Goal: Information Seeking & Learning: Learn about a topic

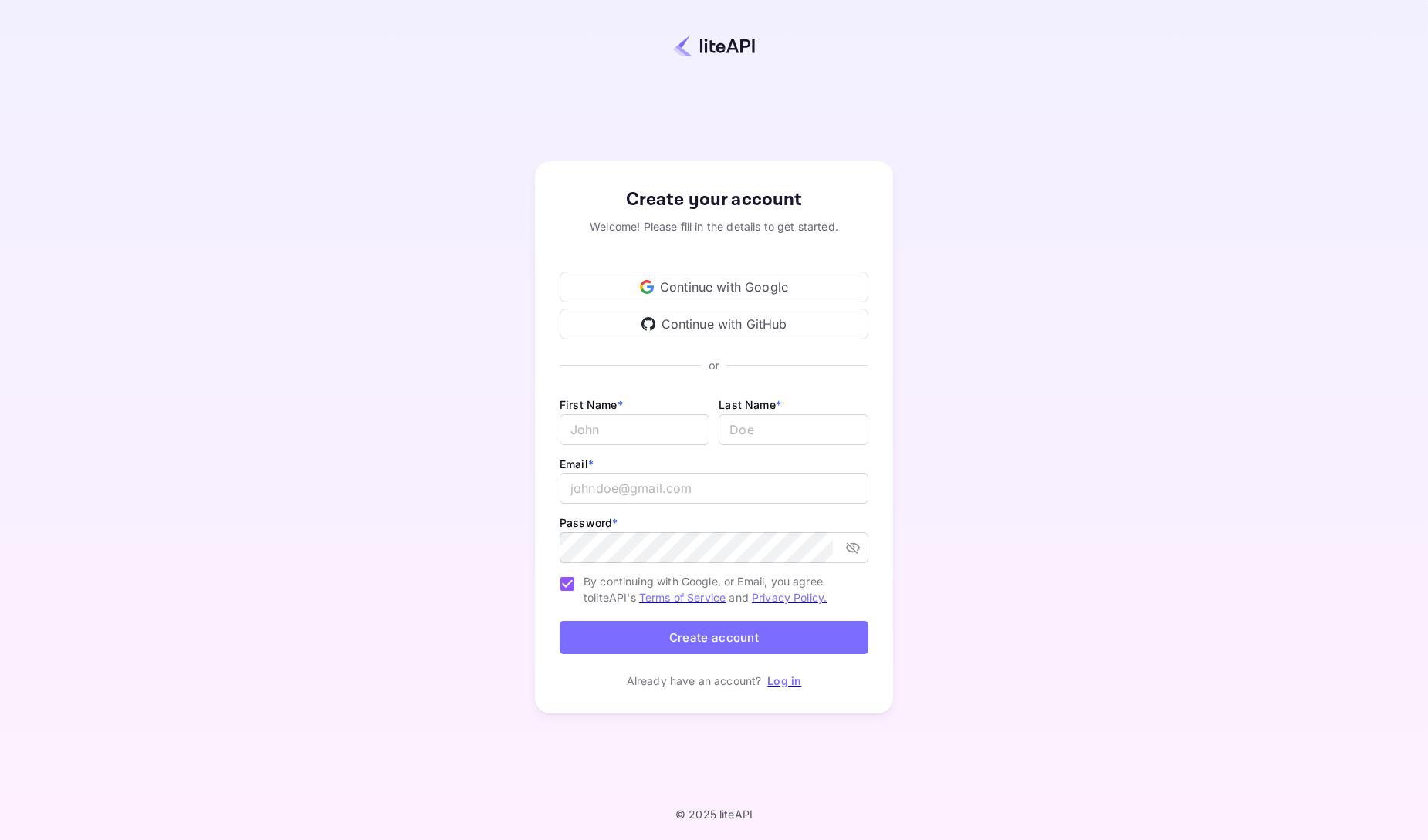
click at [693, 280] on div "Continue with Google" at bounding box center [713, 287] width 309 height 31
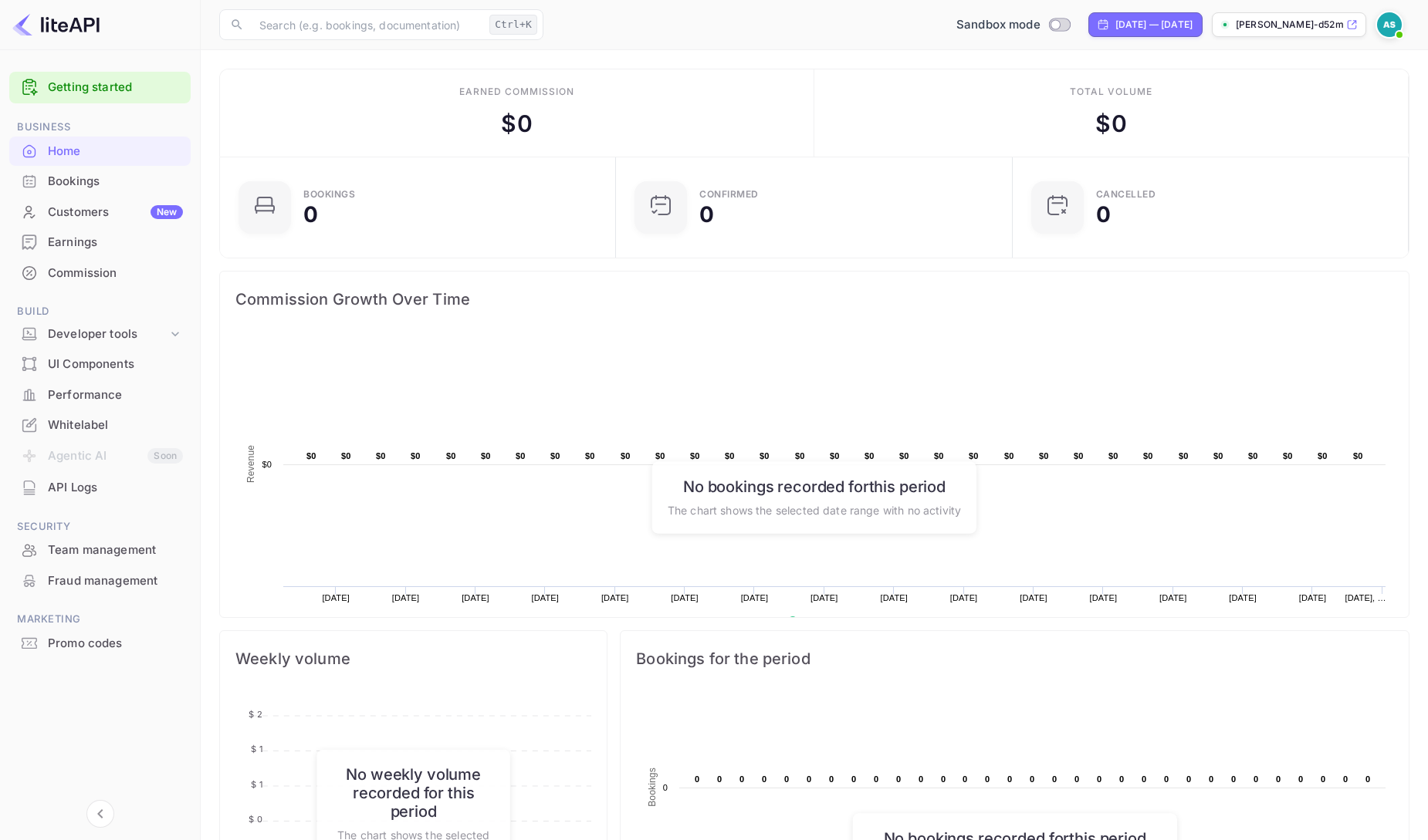
click at [111, 499] on div "API Logs" at bounding box center [100, 488] width 181 height 31
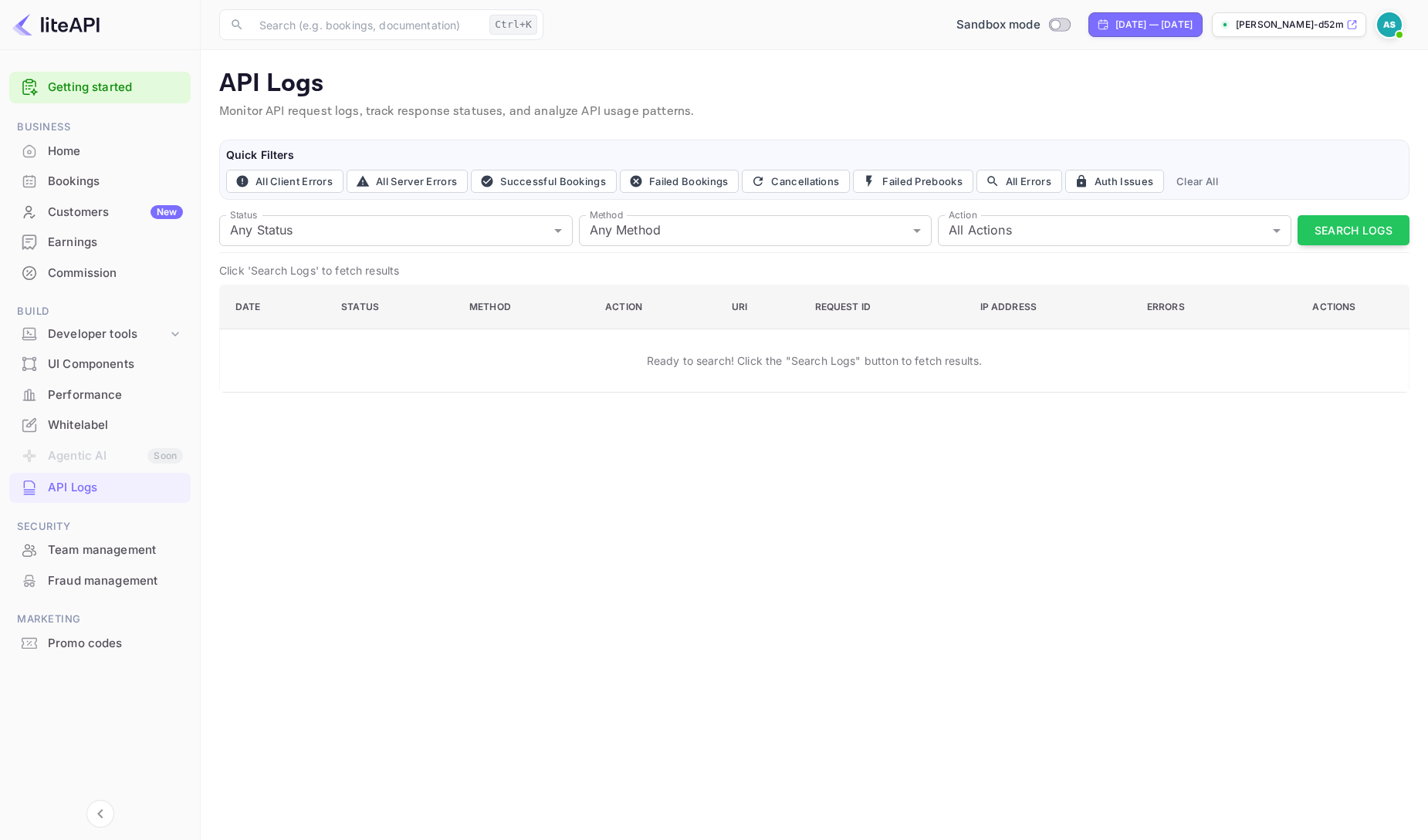
click at [102, 152] on div "Home" at bounding box center [115, 152] width 135 height 18
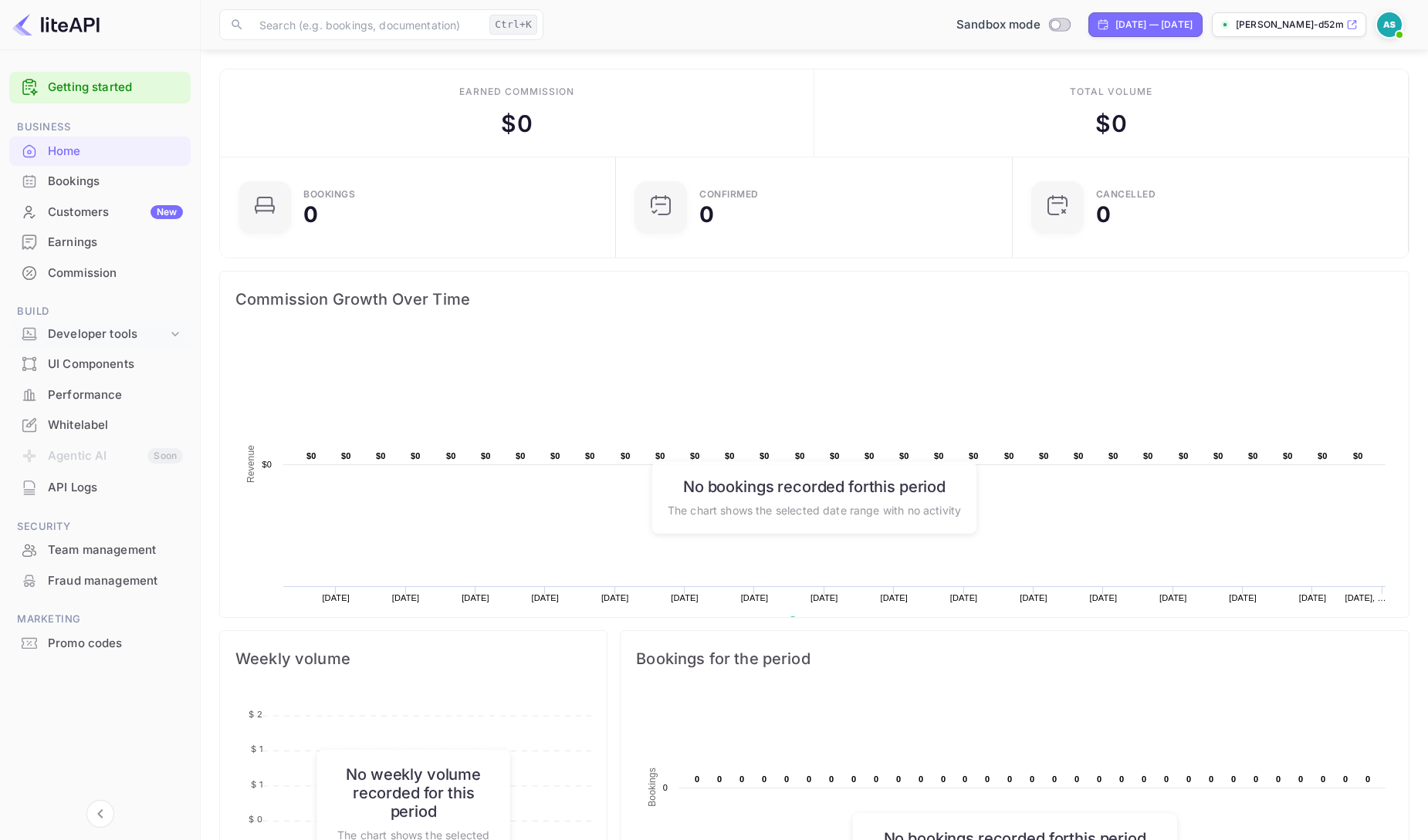
scroll to position [339, 0]
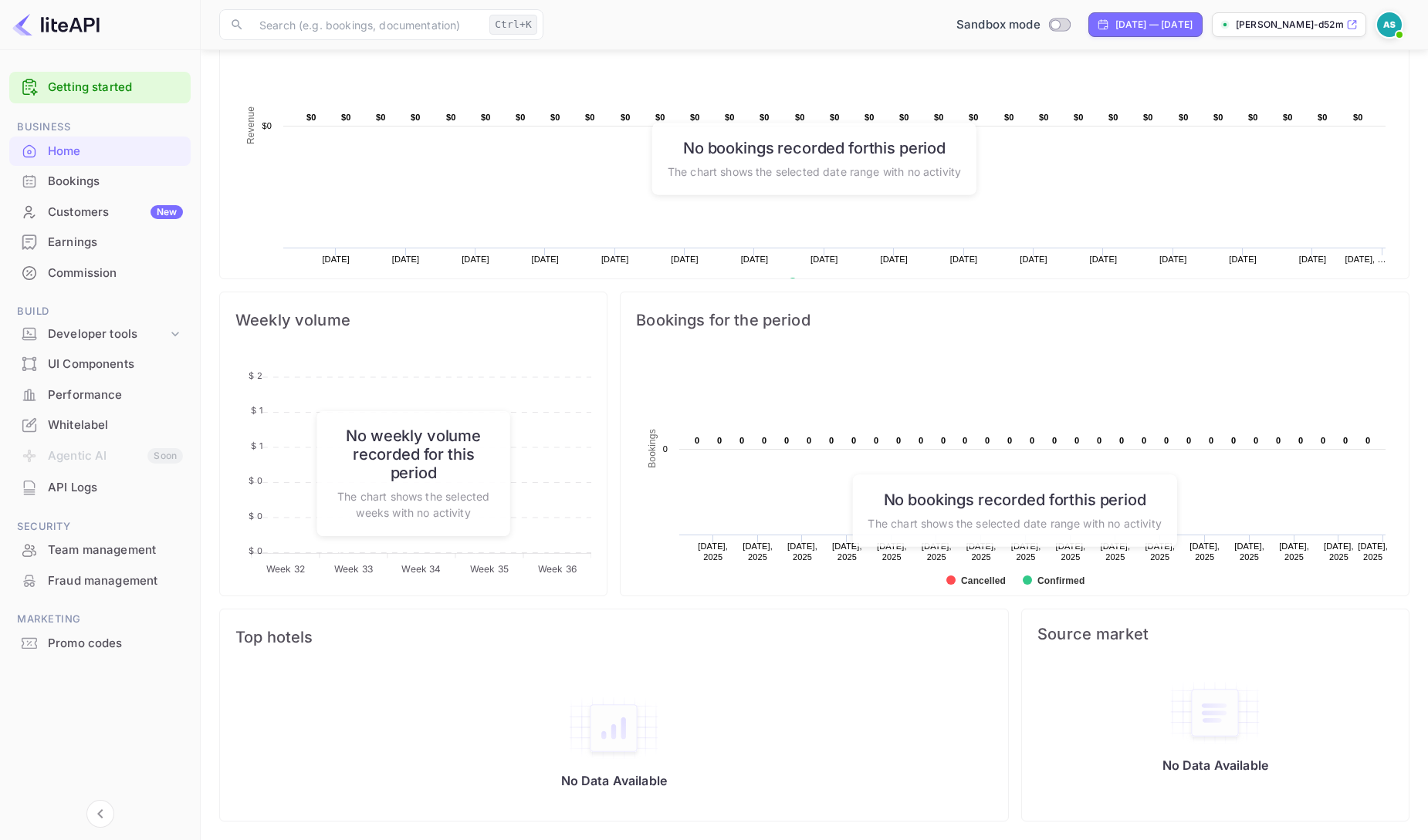
click at [101, 89] on link "Getting started" at bounding box center [115, 88] width 135 height 18
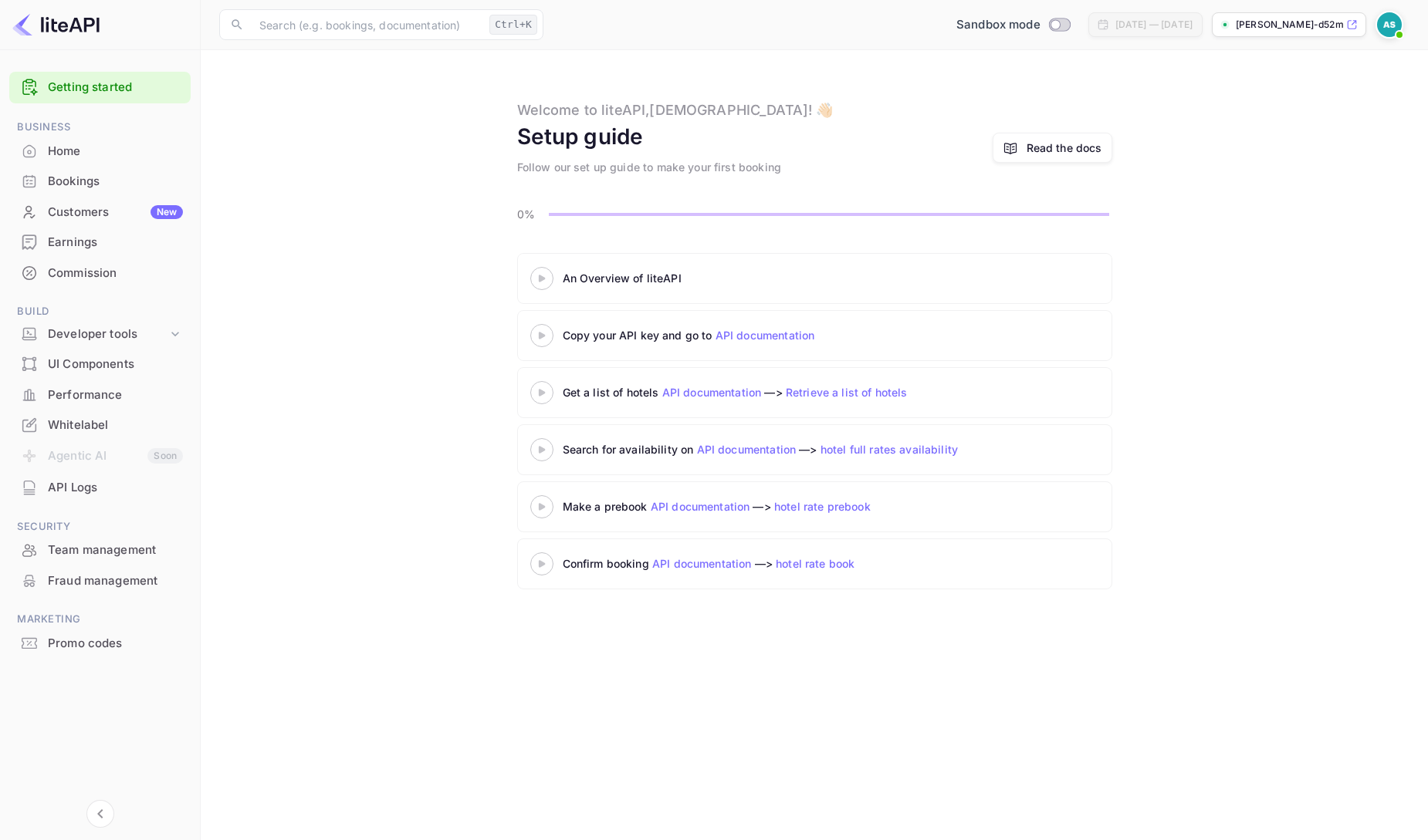
click at [786, 338] on link "API documentation" at bounding box center [765, 334] width 100 height 13
click at [75, 149] on div "Home" at bounding box center [115, 152] width 135 height 18
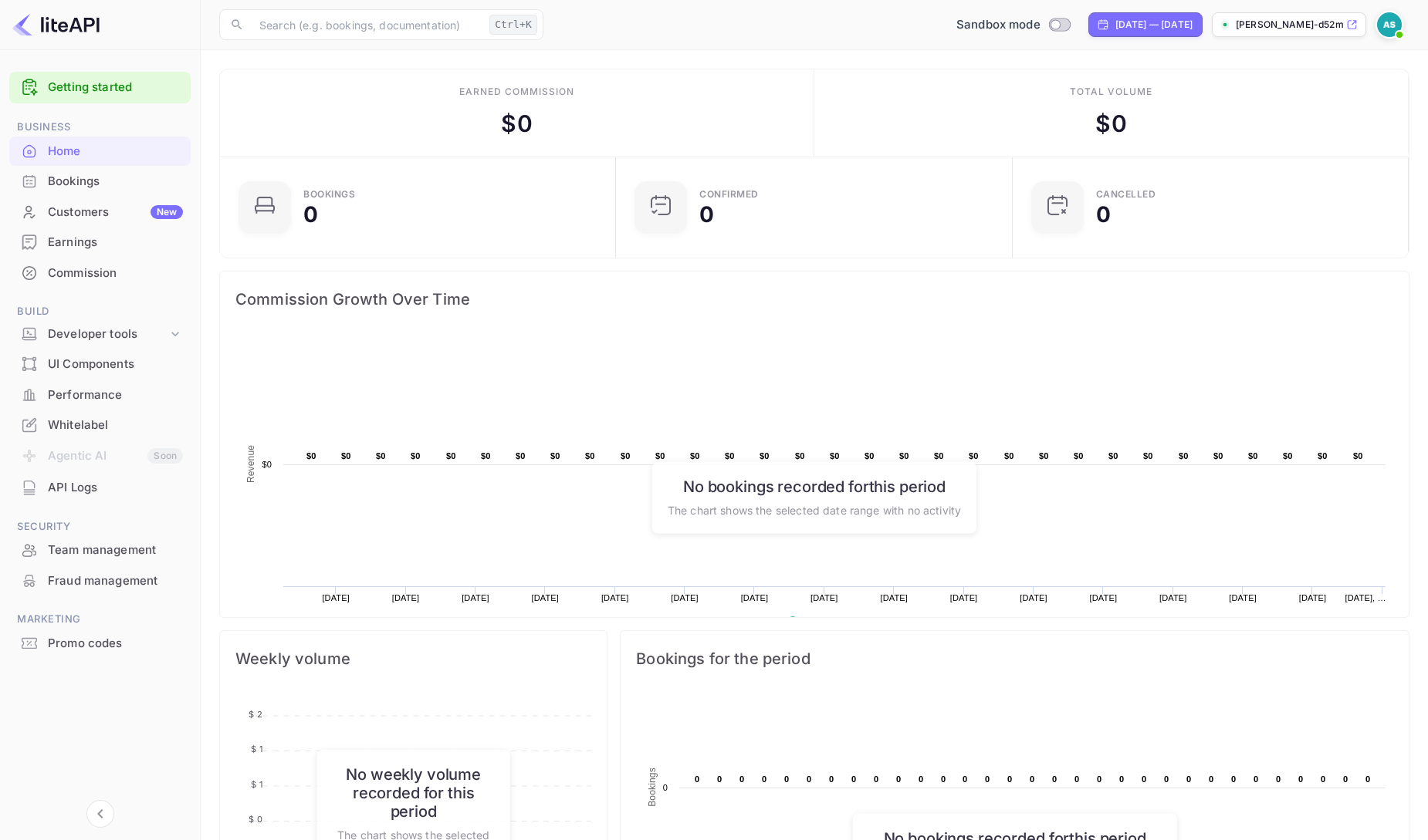
click at [1352, 28] on icon at bounding box center [1352, 25] width 12 height 11
click at [93, 331] on div "Developer tools" at bounding box center [107, 334] width 119 height 18
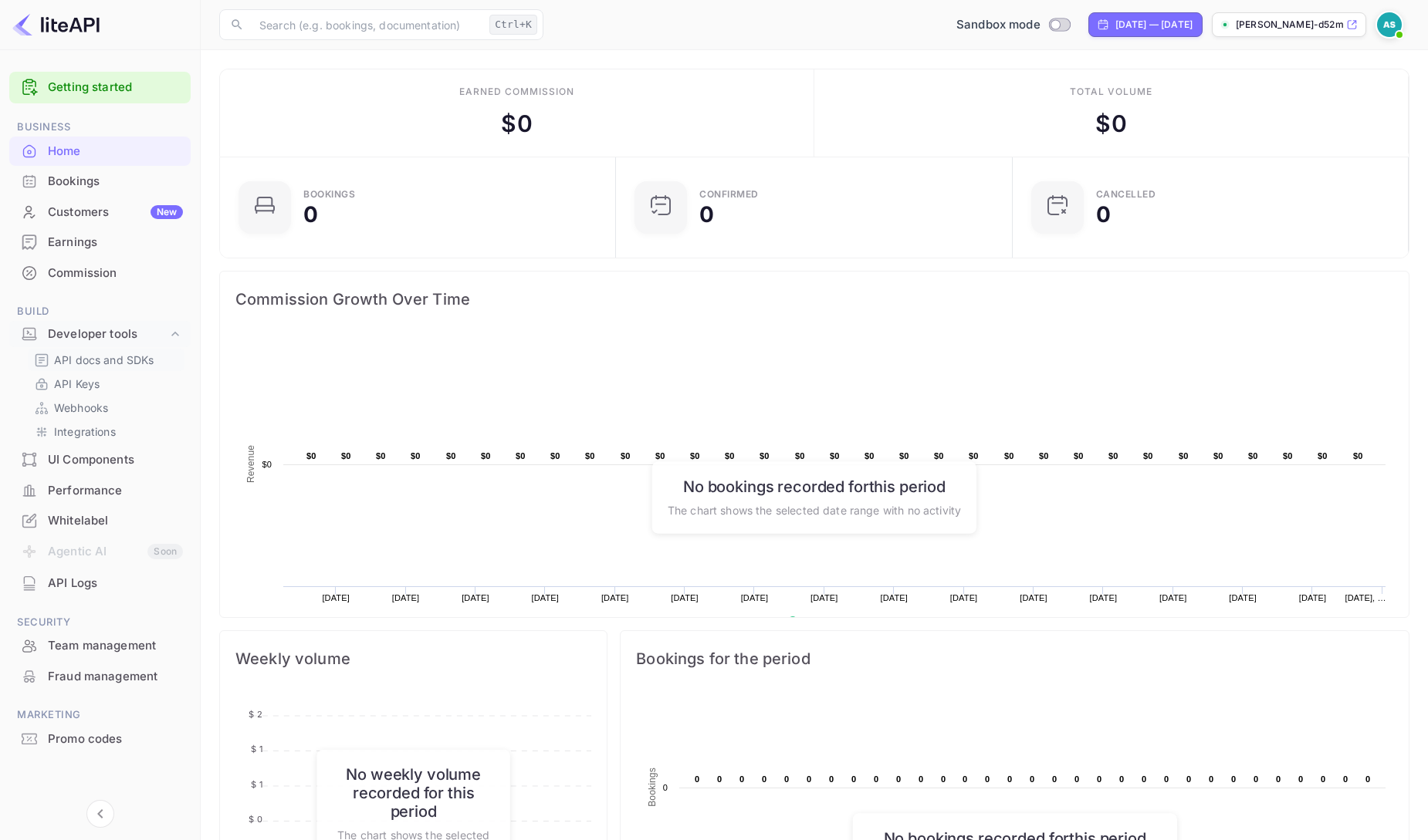
click at [87, 359] on p "API docs and SDKs" at bounding box center [105, 360] width 101 height 16
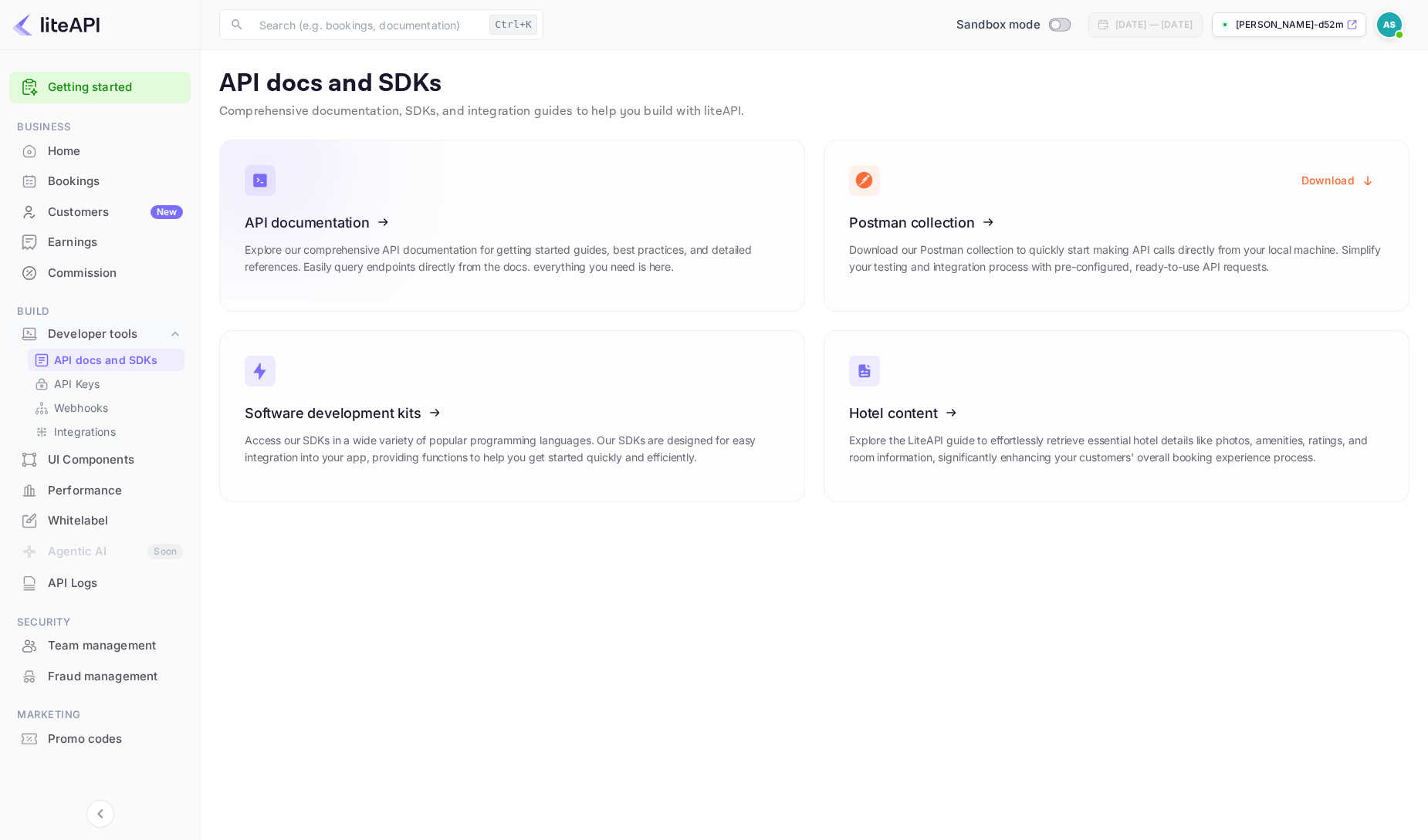
click at [347, 221] on icon at bounding box center [339, 219] width 240 height 159
